Goal: Information Seeking & Learning: Learn about a topic

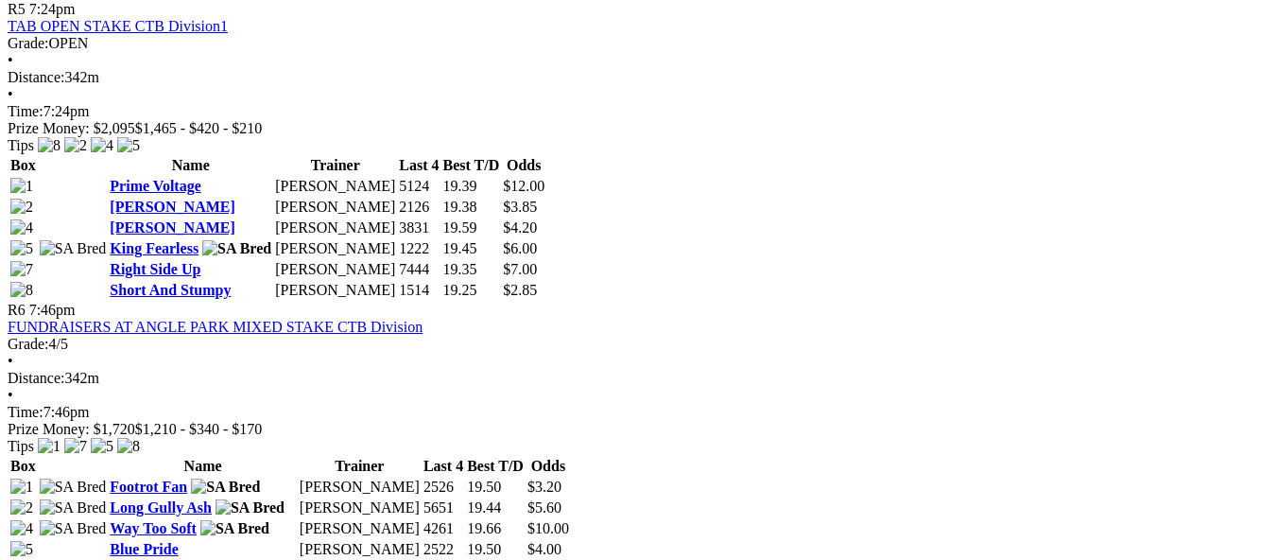
scroll to position [2080, 0]
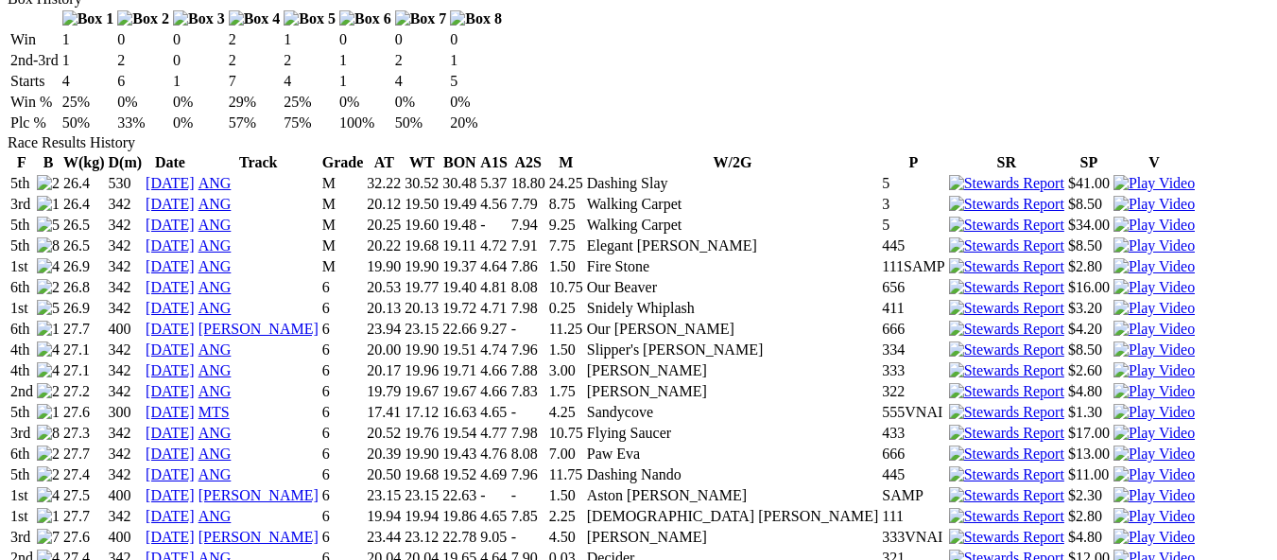
scroll to position [1229, 0]
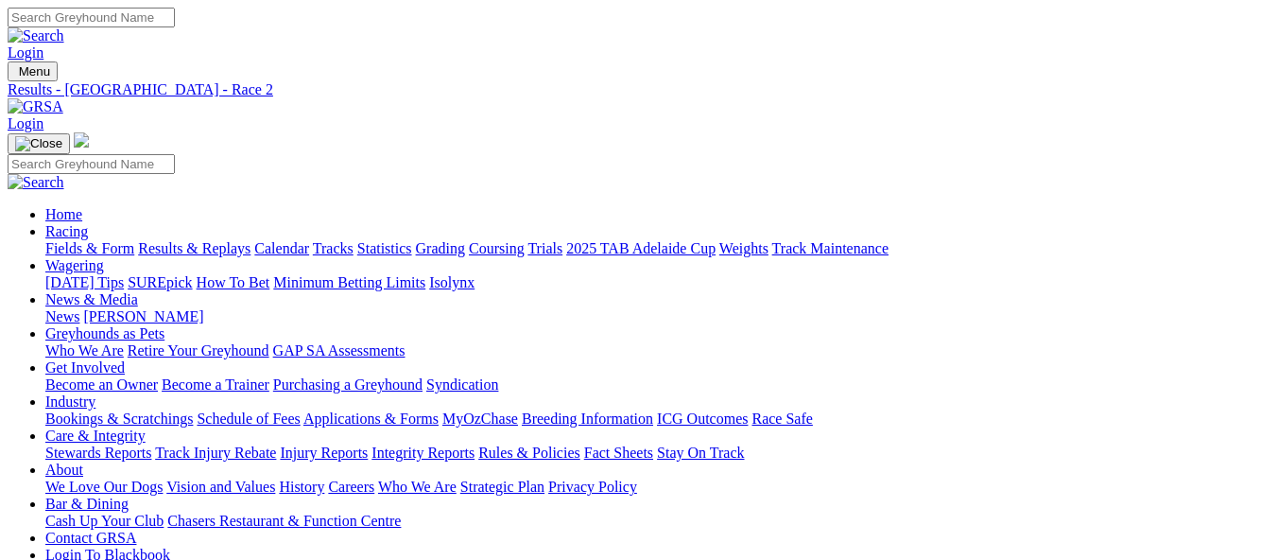
scroll to position [662, 0]
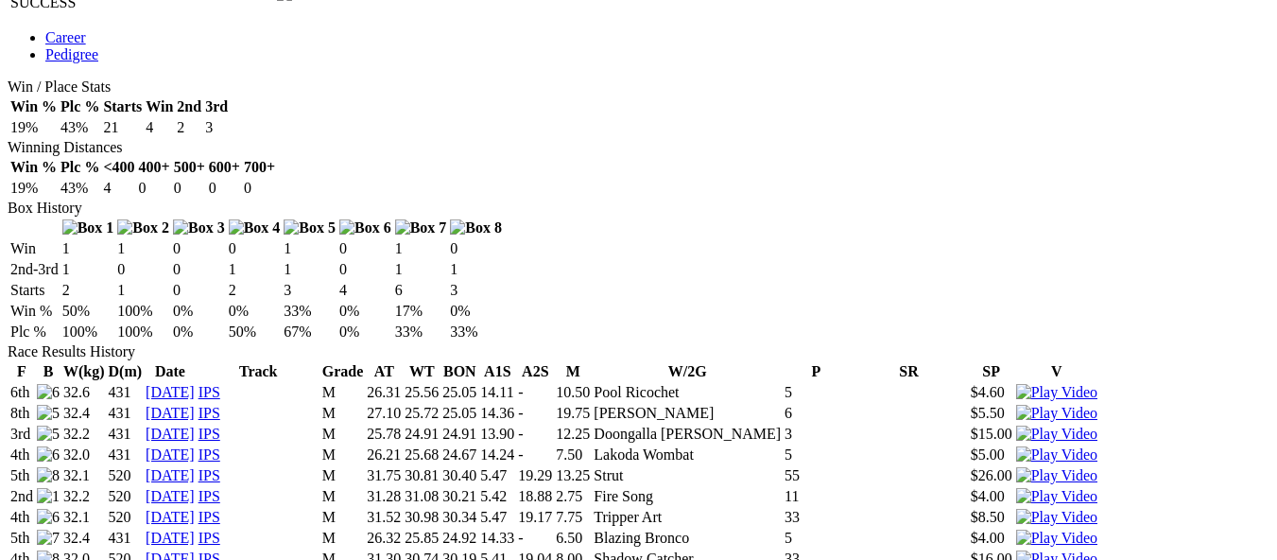
scroll to position [1135, 0]
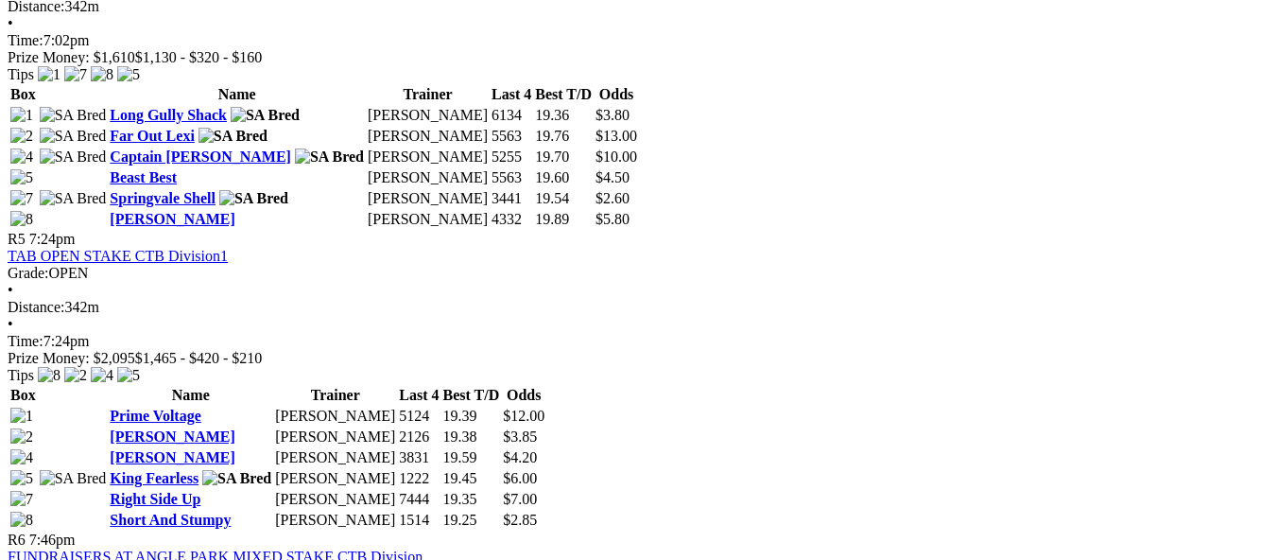
scroll to position [1892, 0]
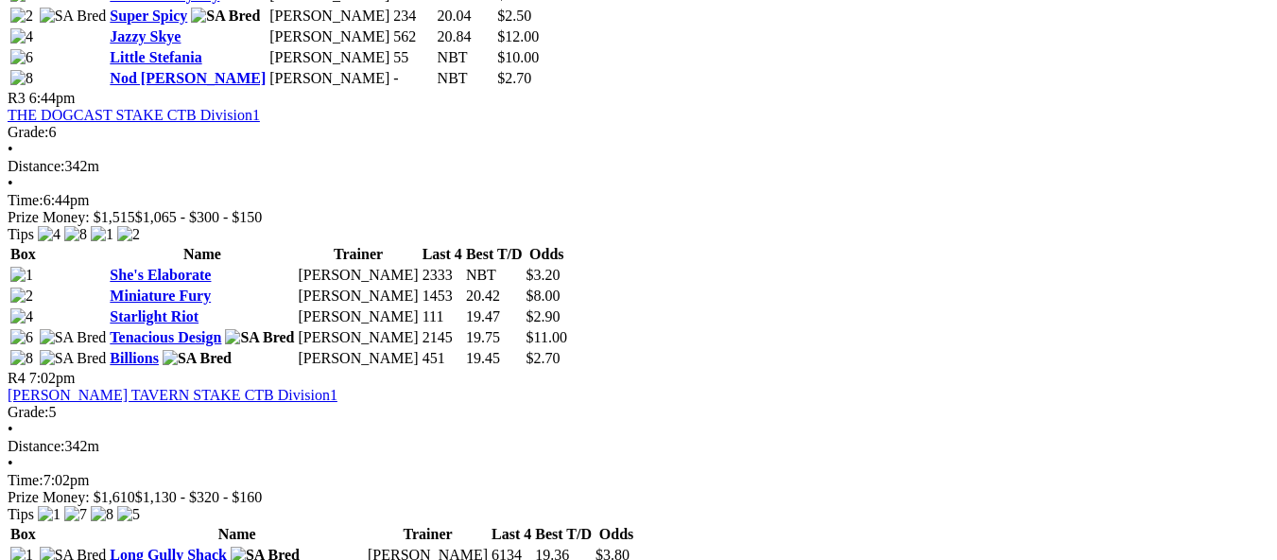
scroll to position [1513, 0]
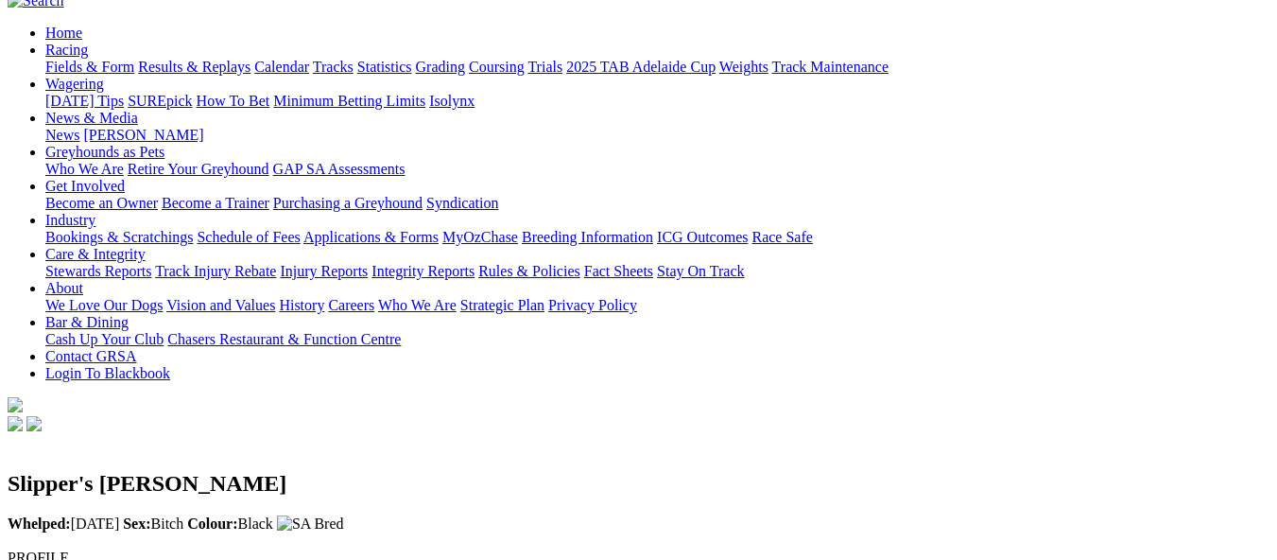
scroll to position [189, 0]
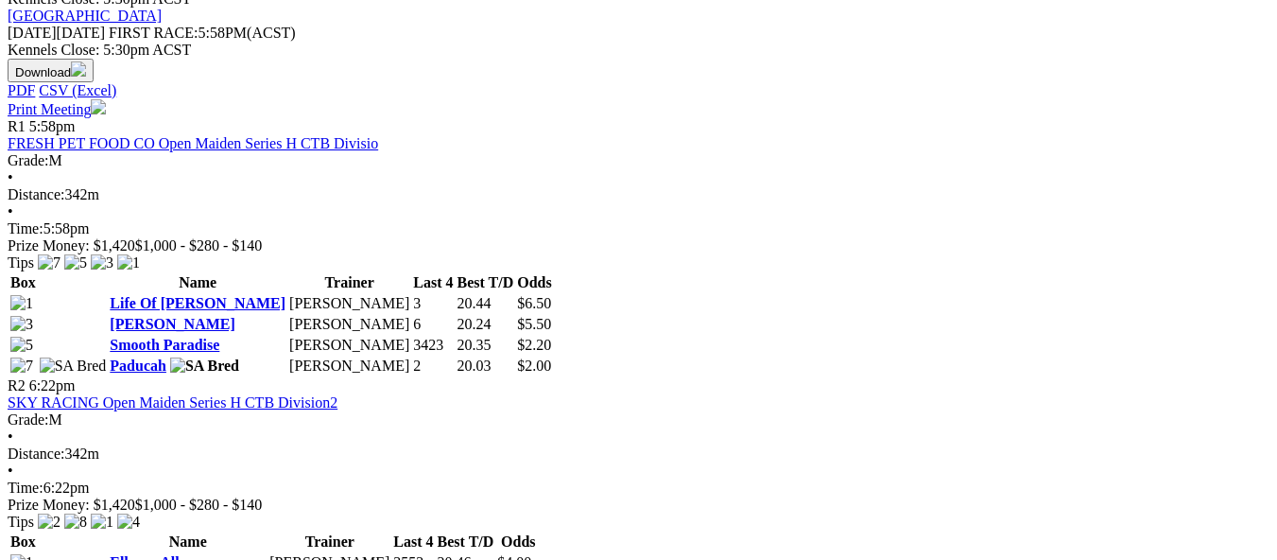
scroll to position [1324, 0]
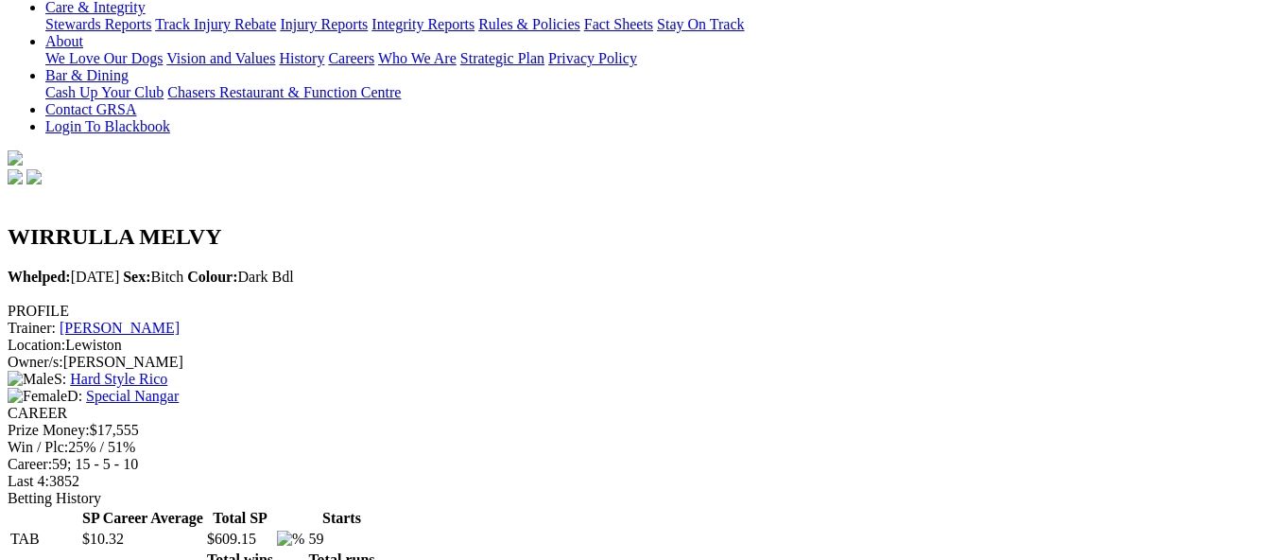
scroll to position [473, 0]
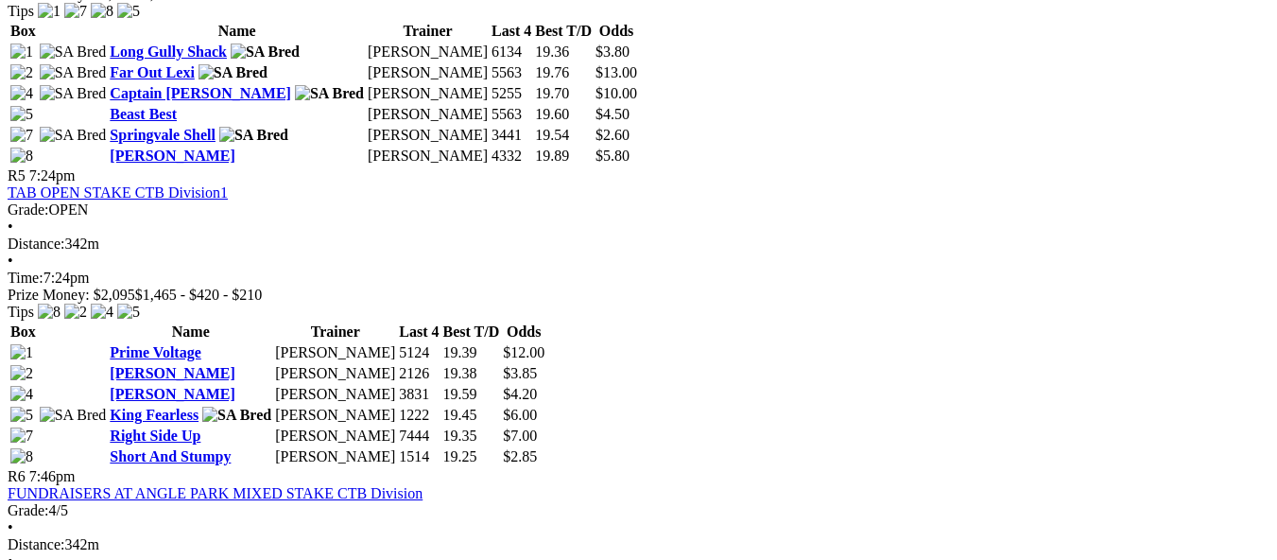
scroll to position [1986, 0]
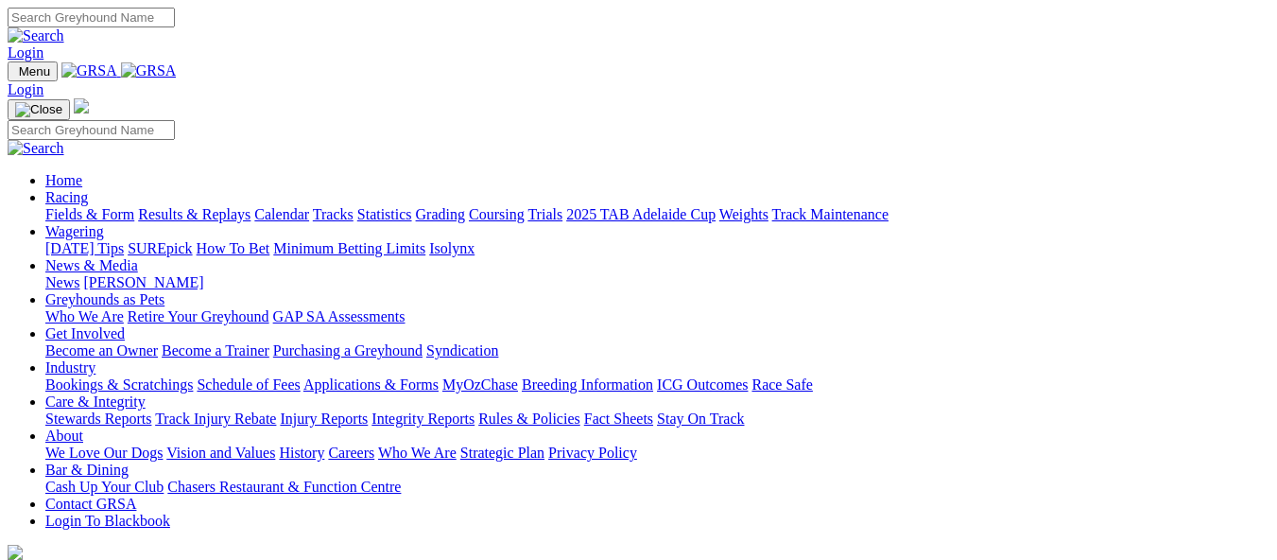
scroll to position [567, 0]
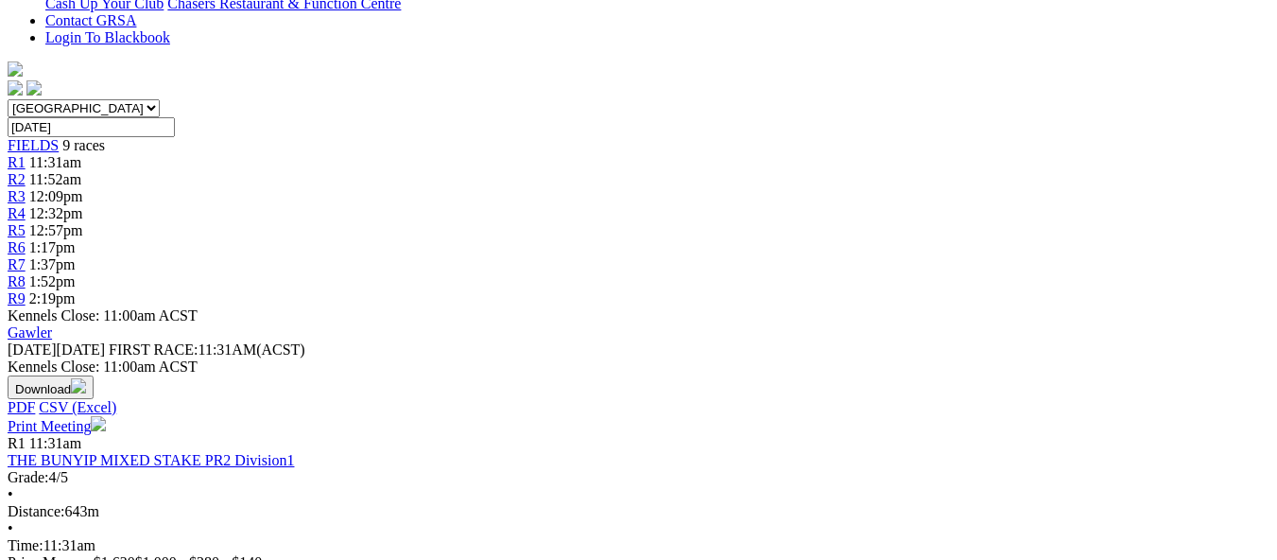
scroll to position [756, 0]
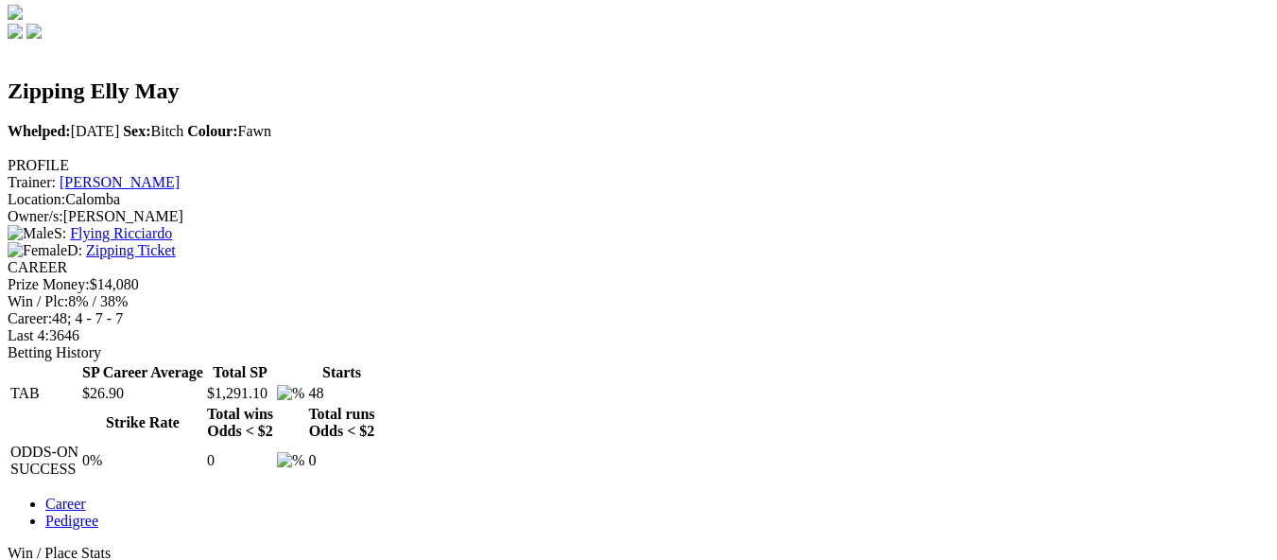
scroll to position [567, 0]
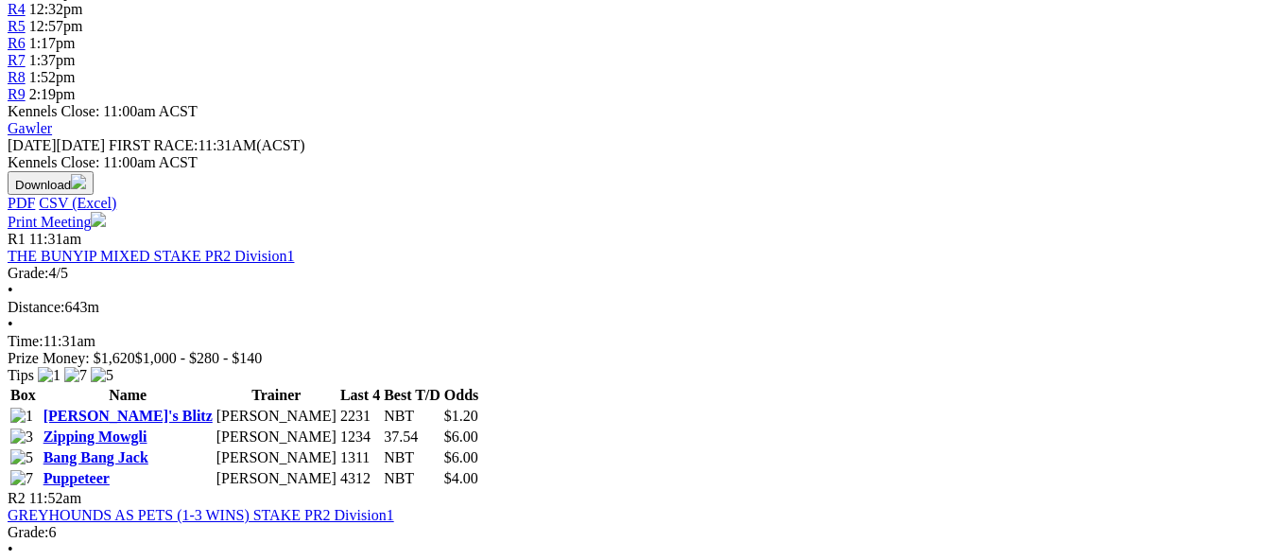
scroll to position [756, 0]
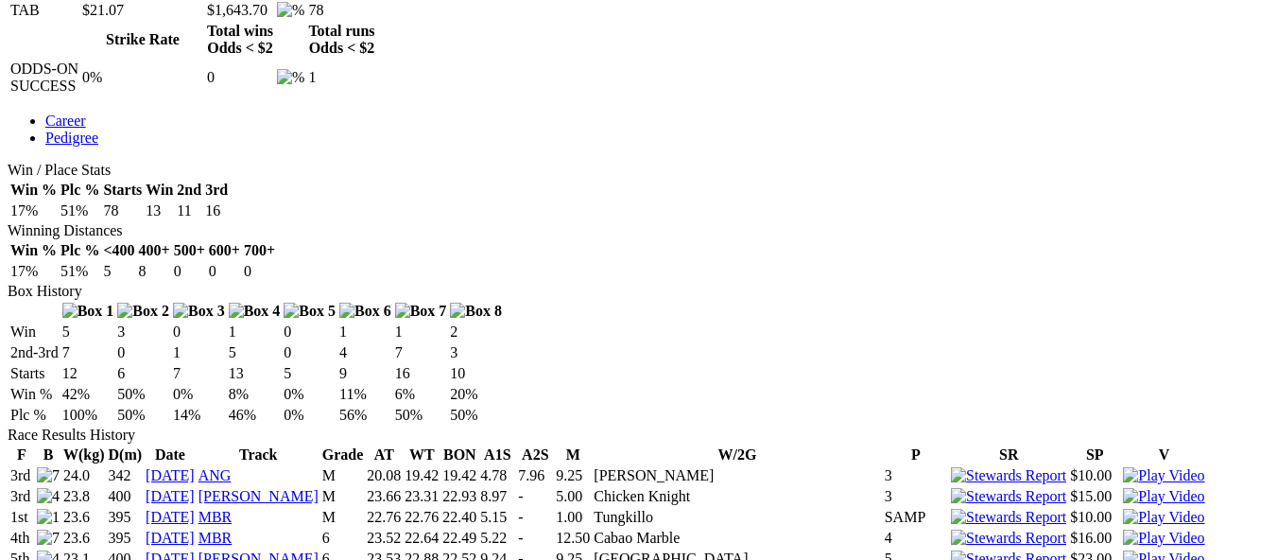
scroll to position [946, 0]
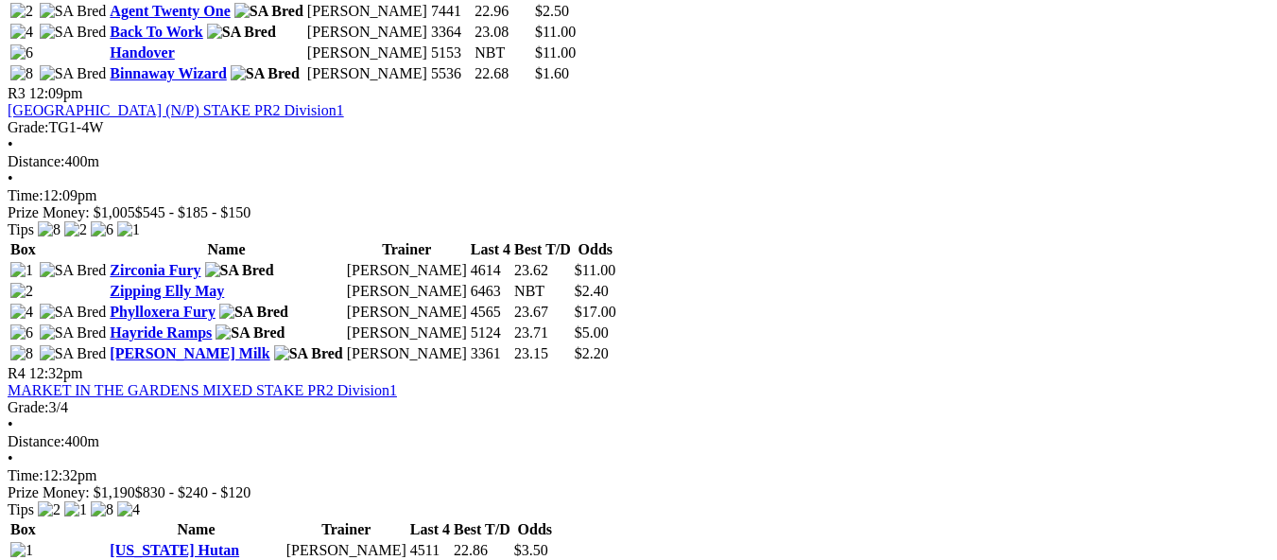
scroll to position [1513, 0]
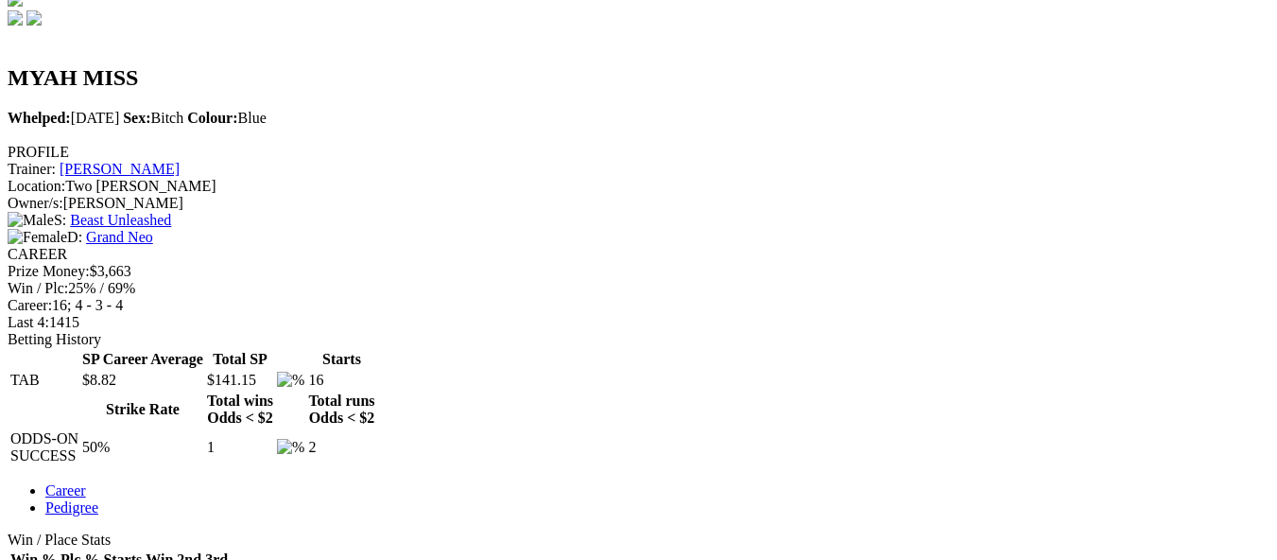
scroll to position [744, 0]
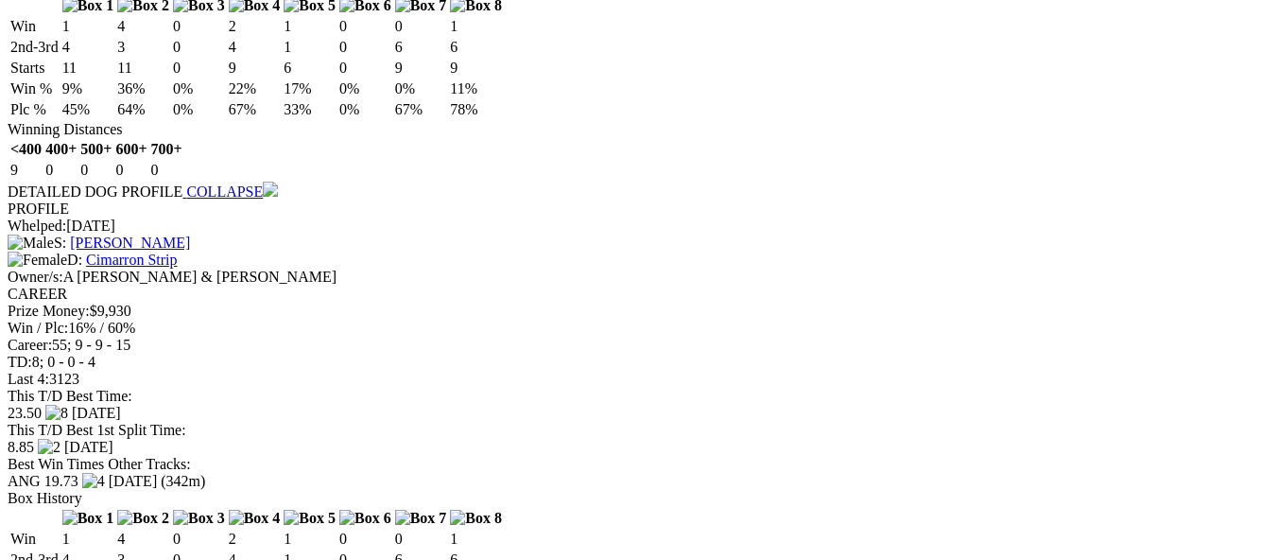
scroll to position [1986, 0]
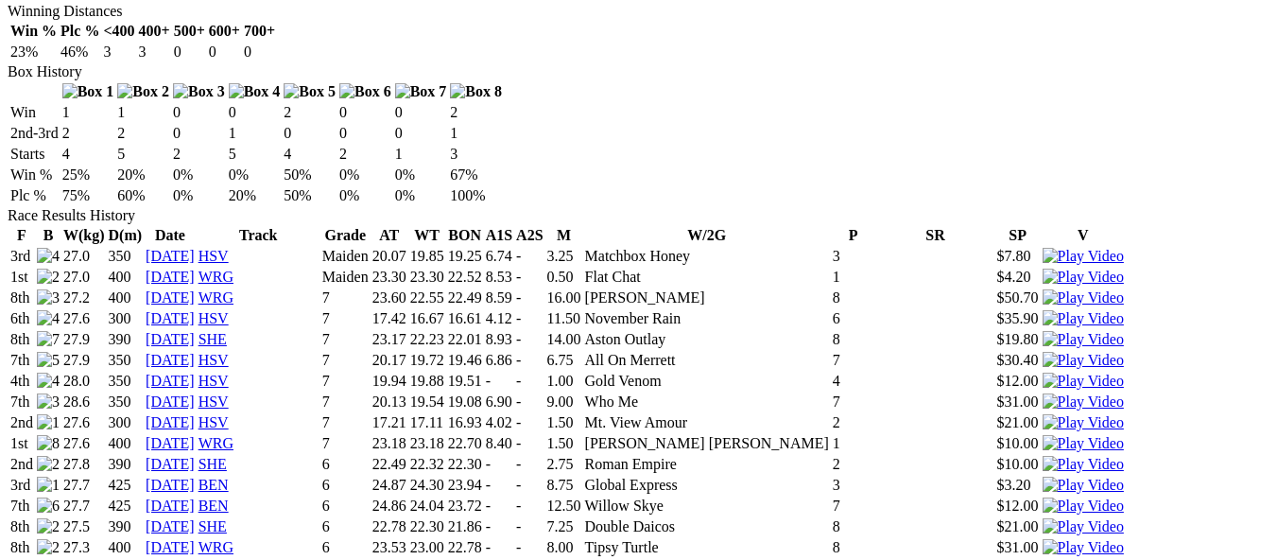
scroll to position [1135, 0]
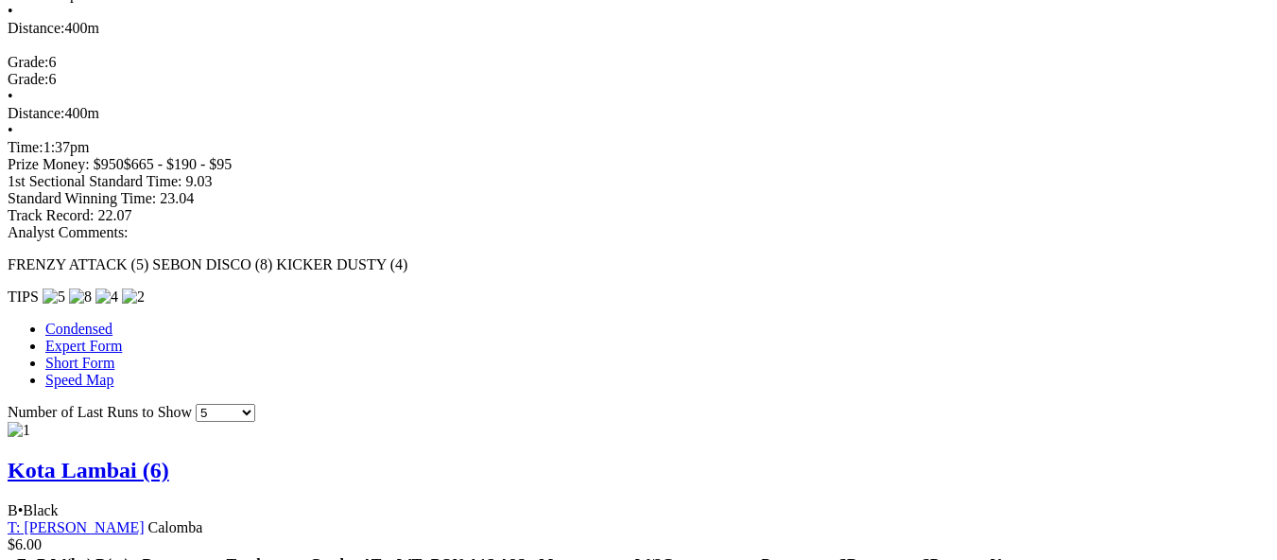
scroll to position [1324, 0]
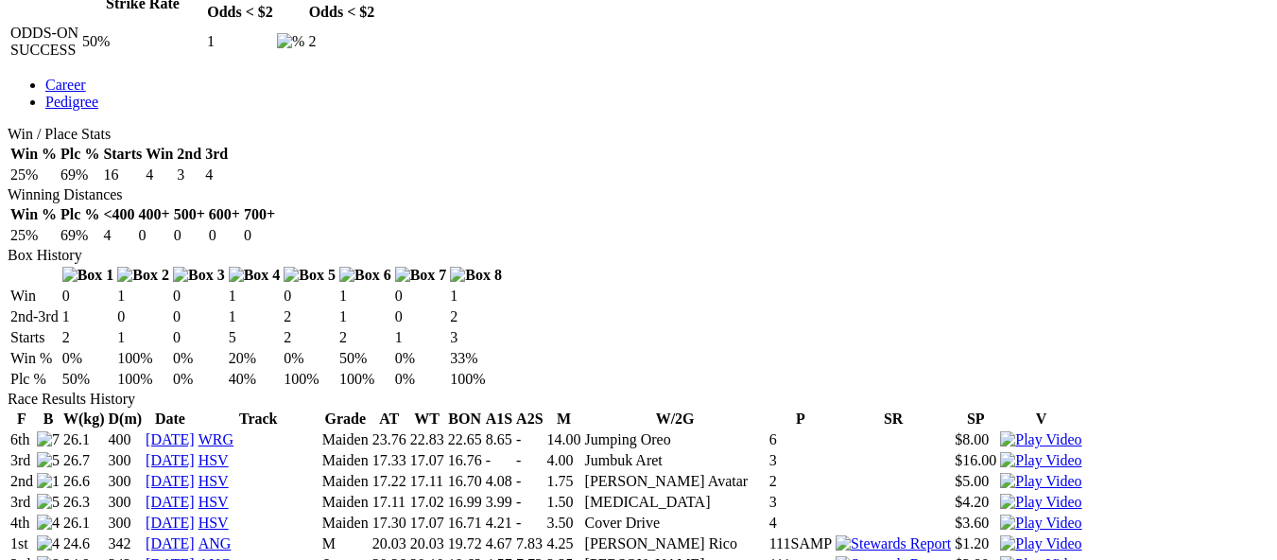
scroll to position [1040, 0]
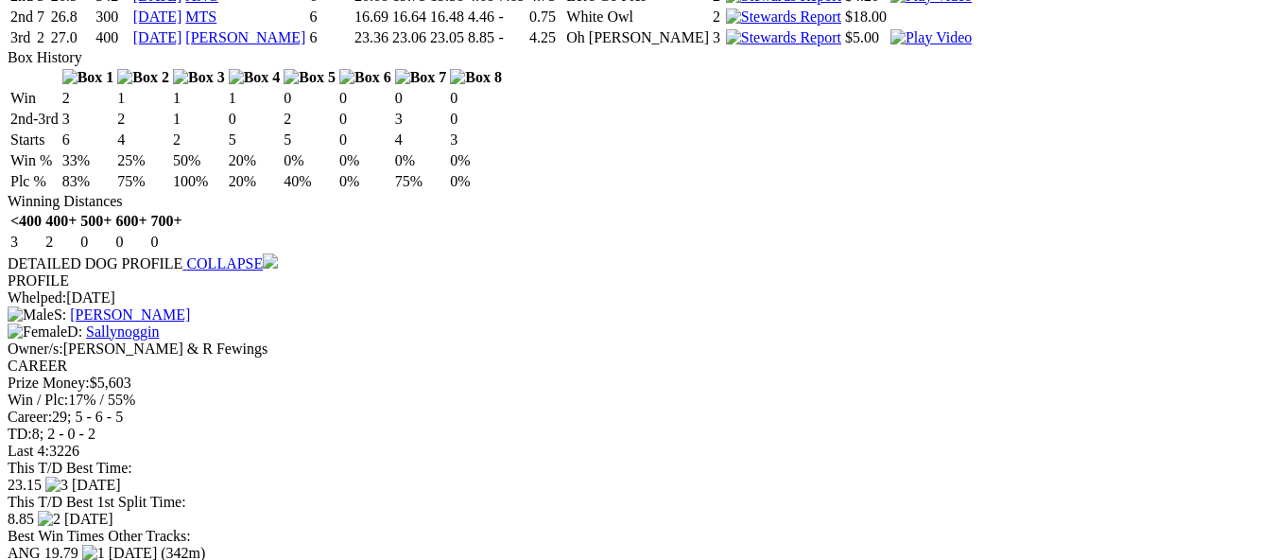
scroll to position [2931, 0]
